Goal: Transaction & Acquisition: Purchase product/service

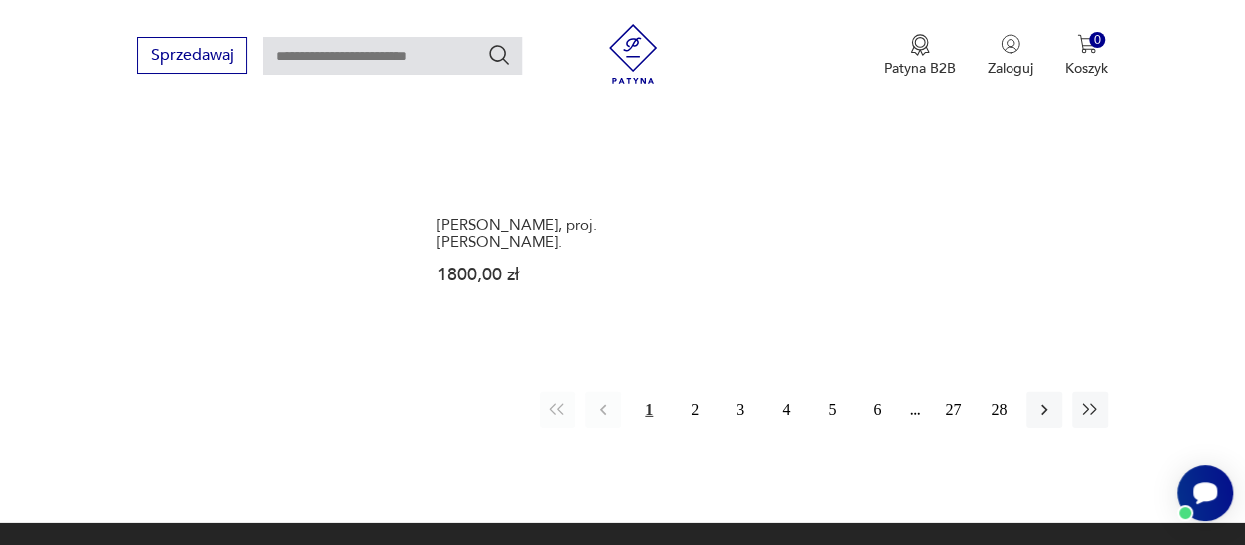
scroll to position [2973, 0]
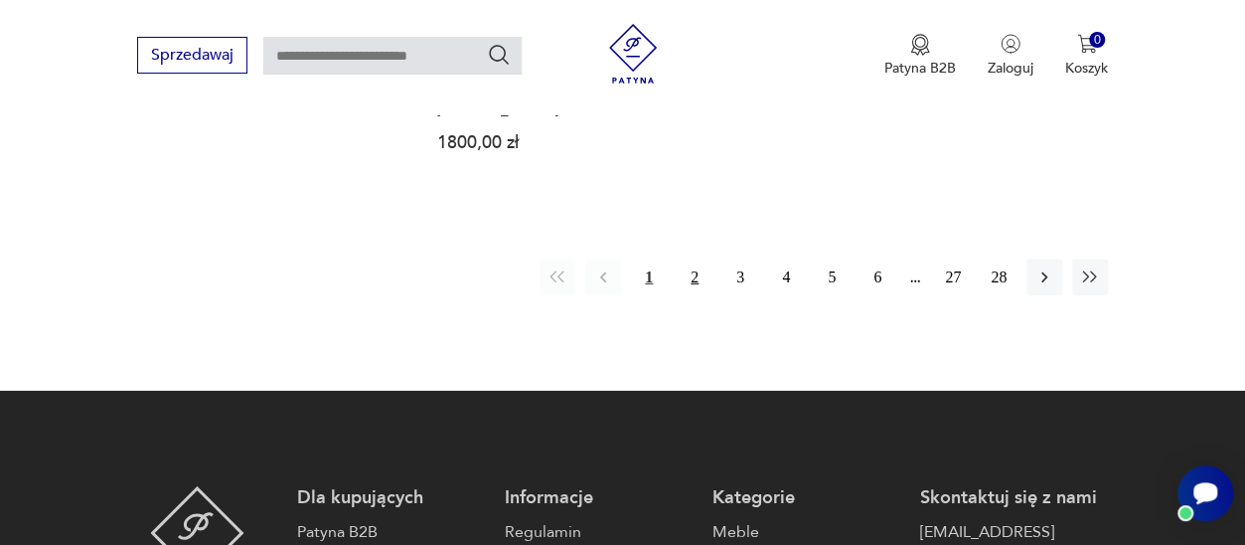
click at [699, 259] on button "2" at bounding box center [695, 277] width 36 height 36
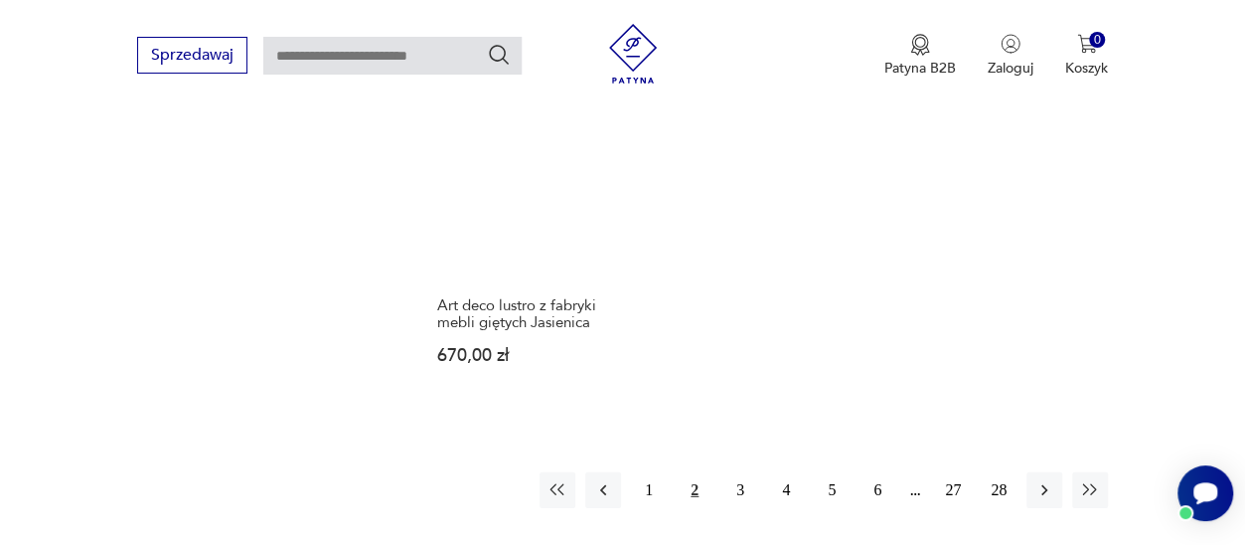
scroll to position [2896, 0]
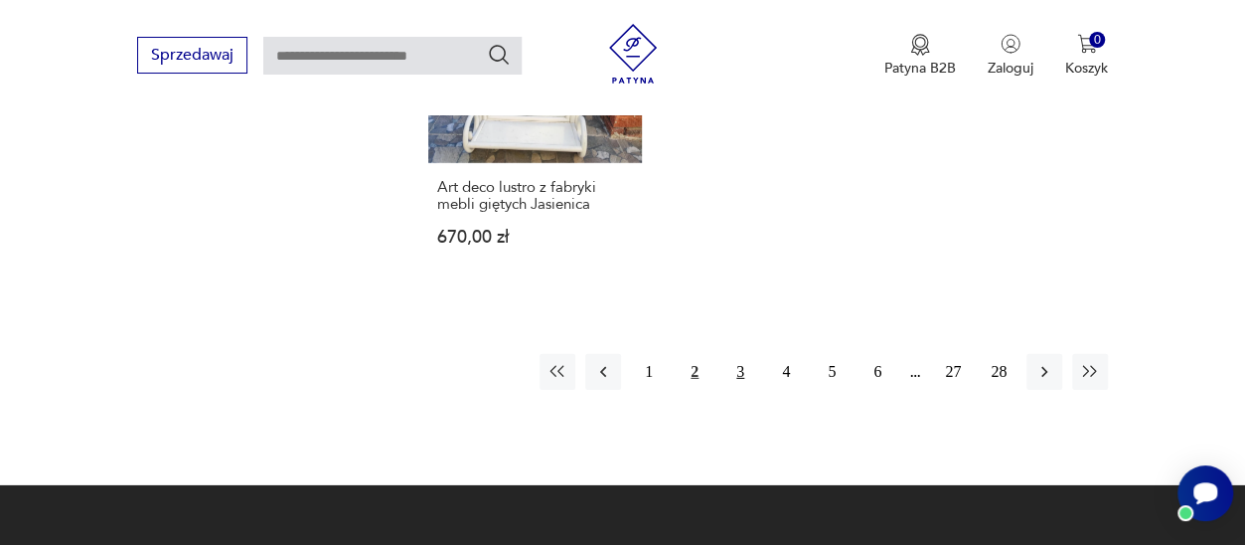
click at [745, 357] on button "3" at bounding box center [740, 372] width 36 height 36
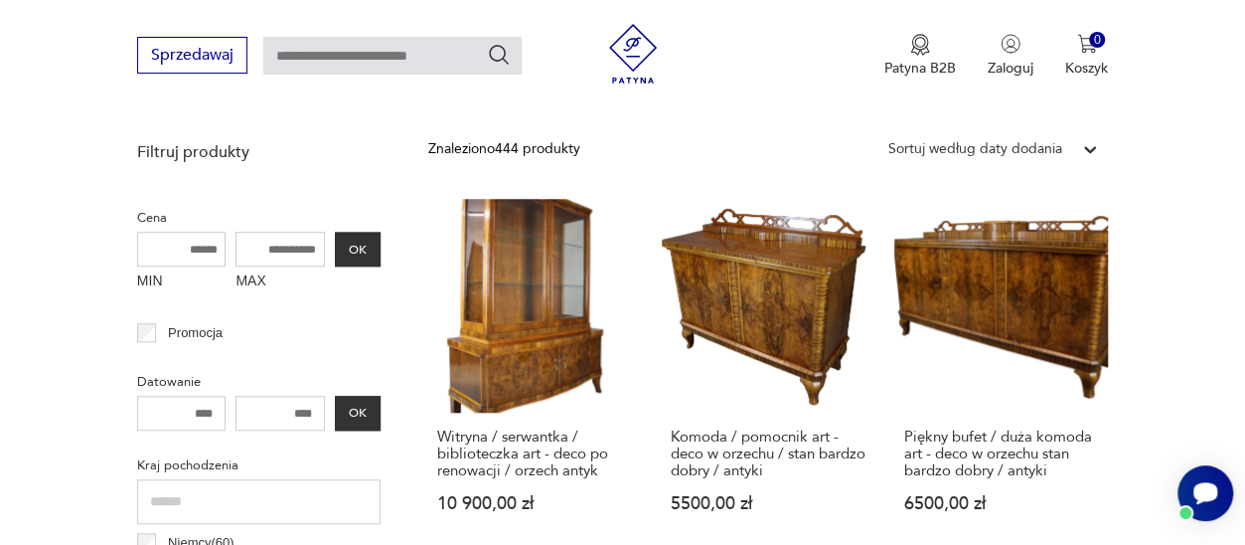
scroll to position [717, 0]
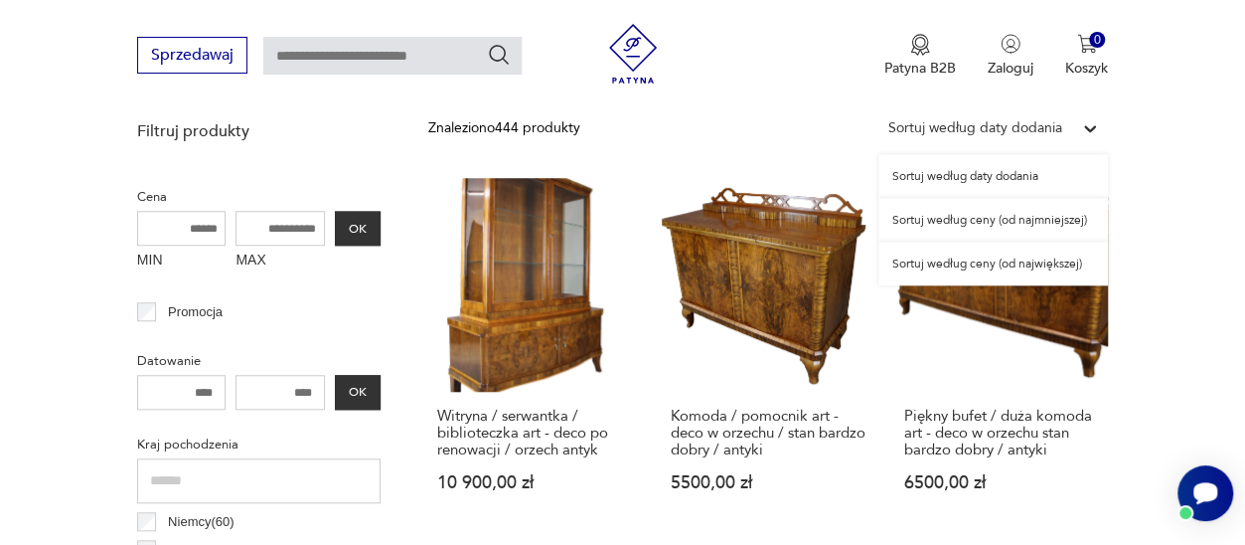
click at [1053, 132] on div "Sortuj według daty dodania" at bounding box center [975, 128] width 174 height 22
click at [1021, 224] on div "Sortuj według ceny (od najmniejszej)" at bounding box center [994, 220] width 230 height 44
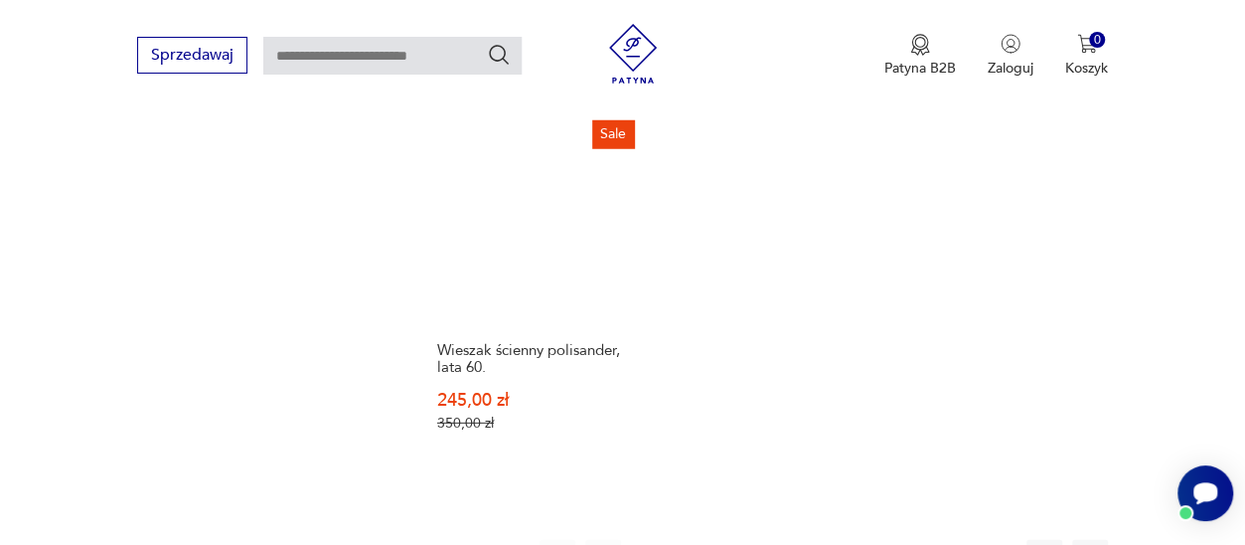
scroll to position [2763, 0]
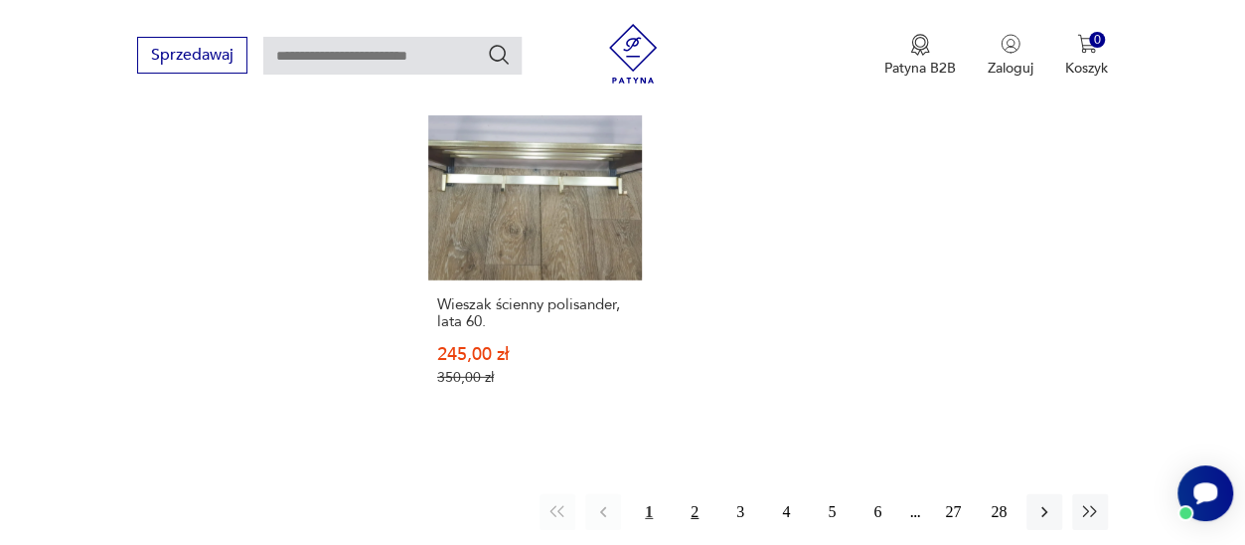
click at [692, 494] on button "2" at bounding box center [695, 512] width 36 height 36
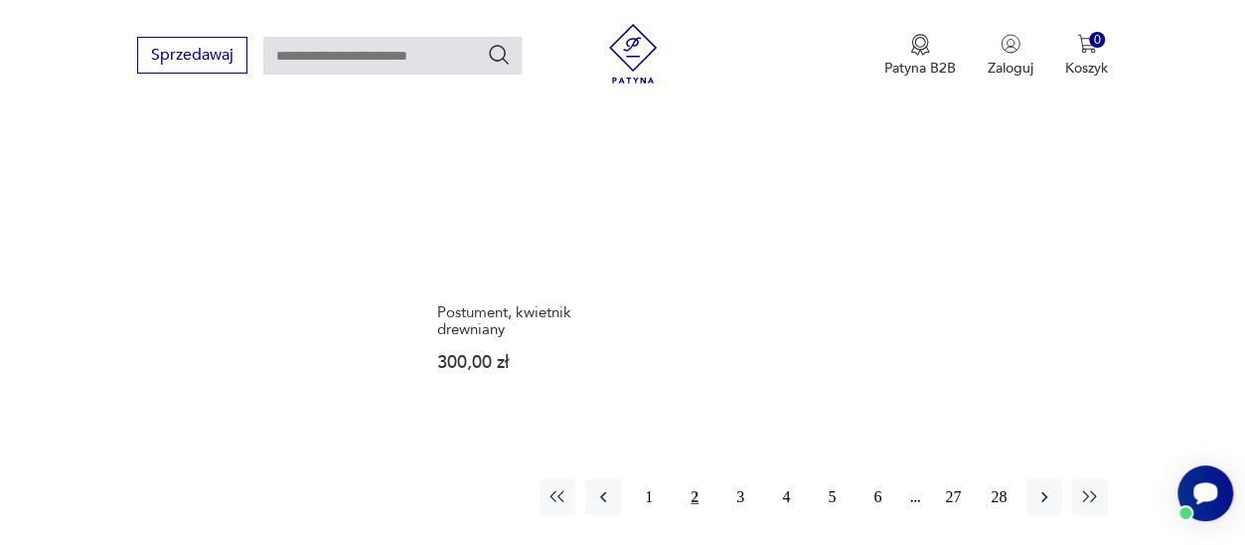
scroll to position [2842, 0]
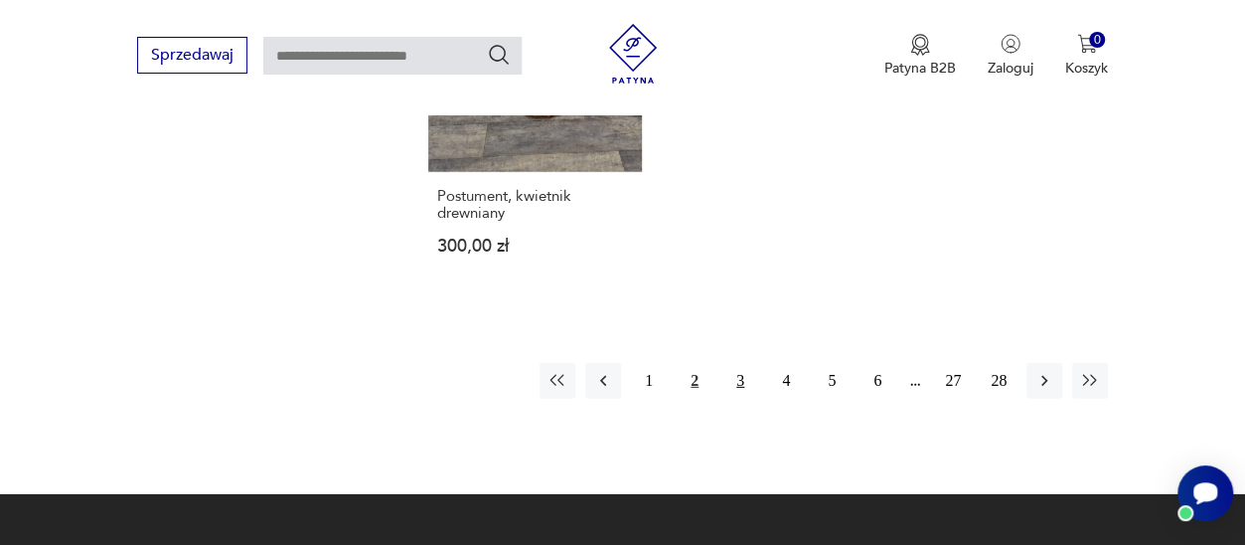
click at [741, 363] on button "3" at bounding box center [740, 381] width 36 height 36
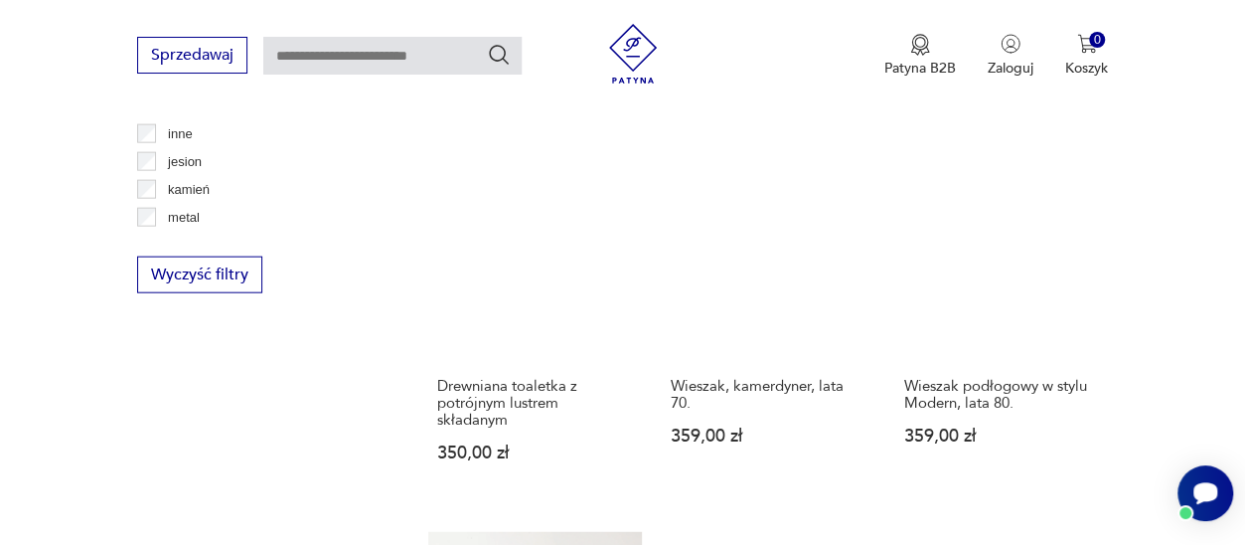
scroll to position [2256, 0]
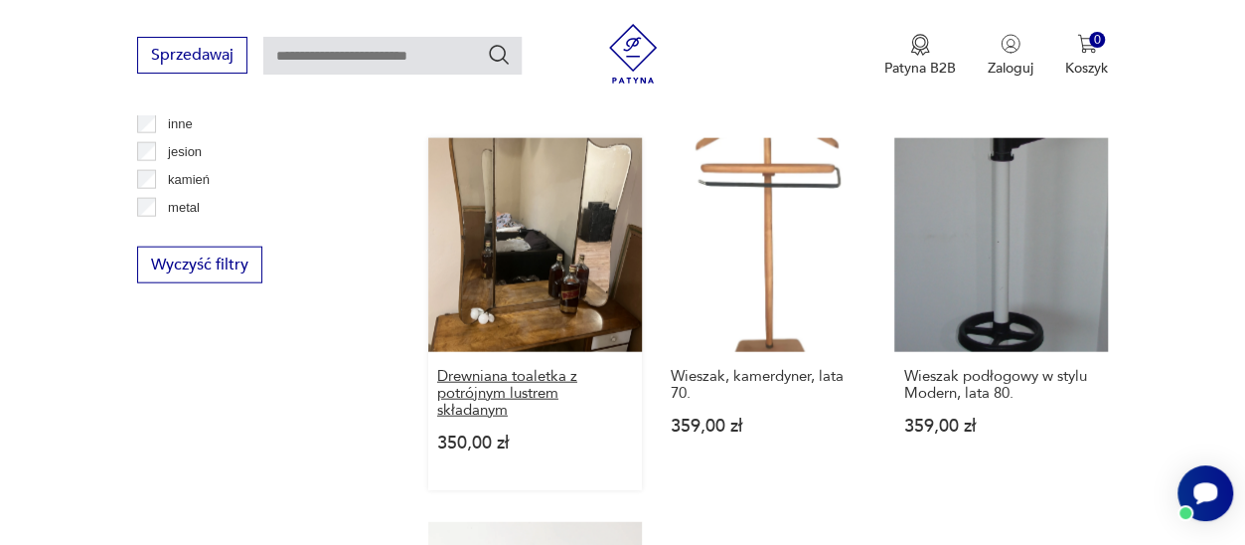
click at [526, 397] on h3 "Drewniana toaletka z potrójnym lustrem składanym" at bounding box center [535, 393] width 196 height 51
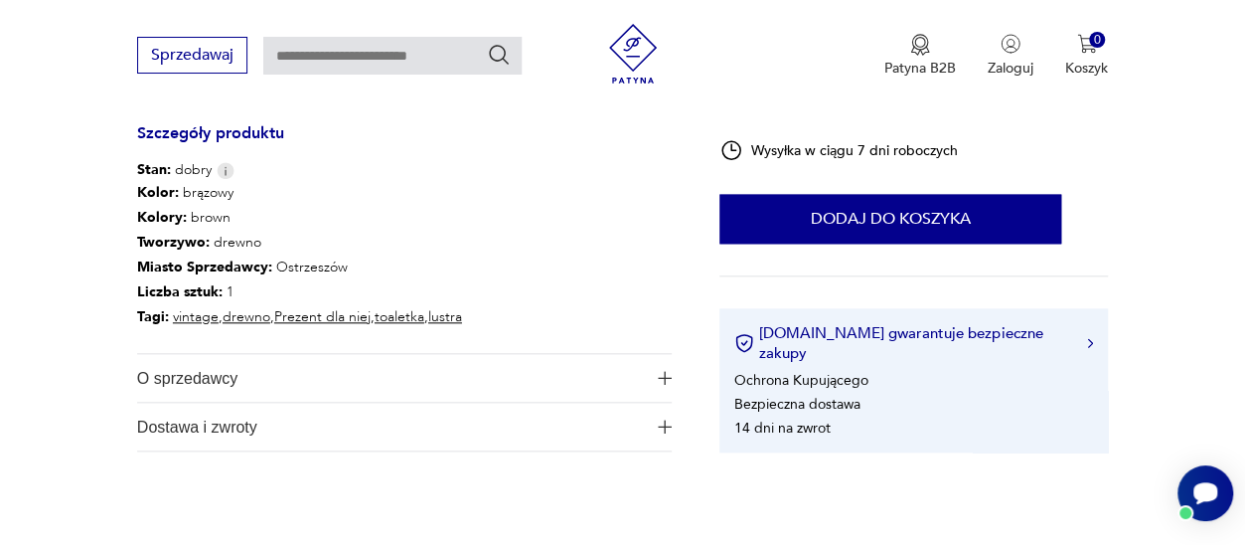
scroll to position [905, 0]
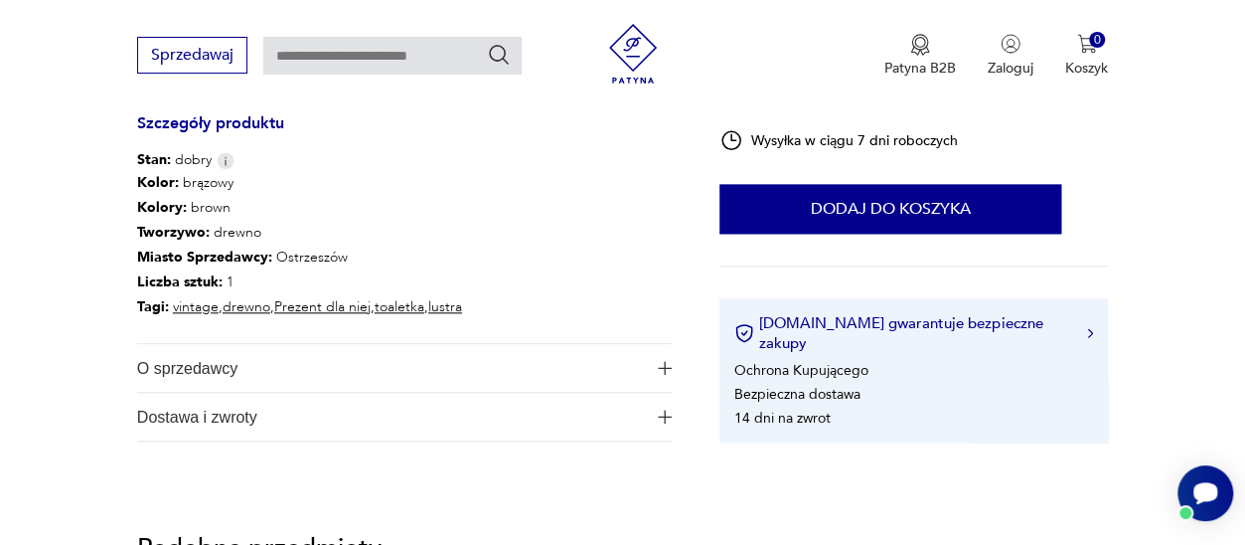
click at [665, 373] on img "button" at bounding box center [665, 368] width 14 height 14
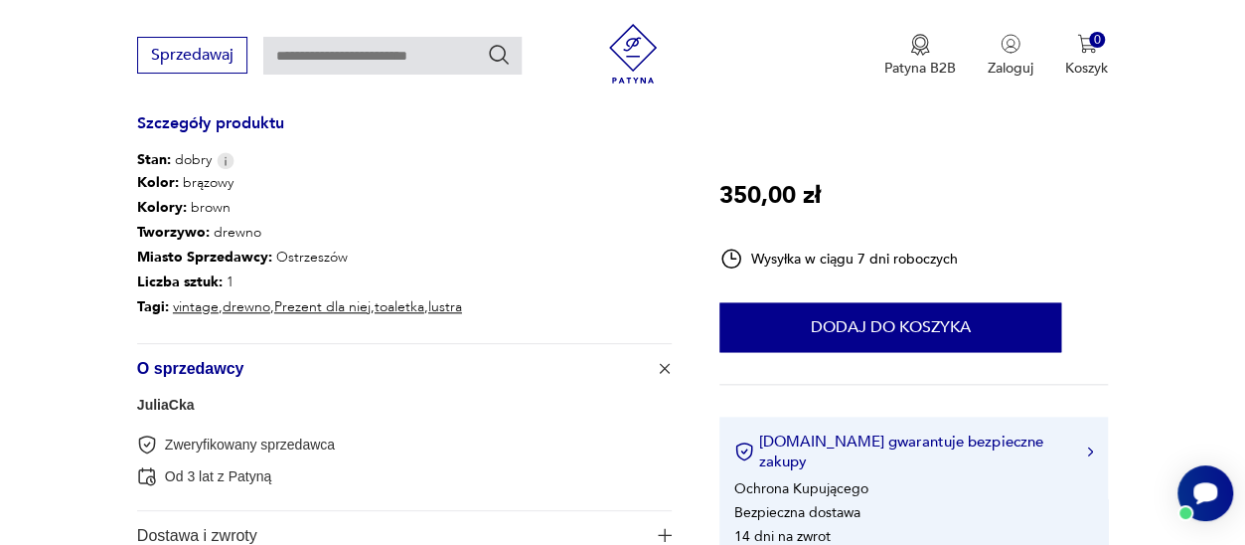
click at [665, 528] on img "button" at bounding box center [665, 535] width 14 height 14
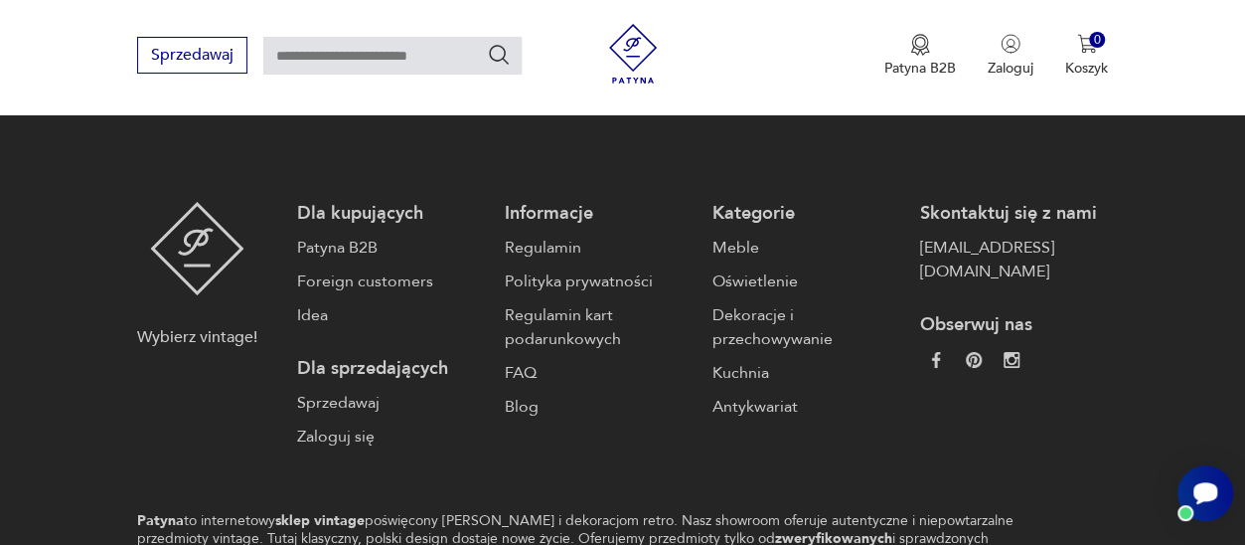
scroll to position [3667, 0]
